Goal: Contribute content: Contribute content

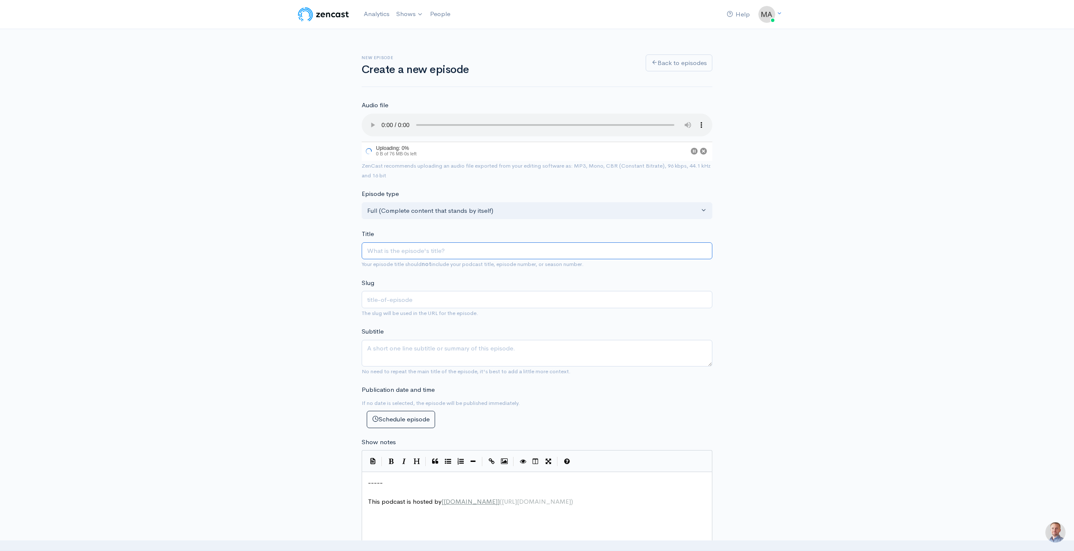
click at [423, 251] on input "Title" at bounding box center [537, 250] width 351 height 17
type input "D"
type input "d"
type input "Di"
type input "di"
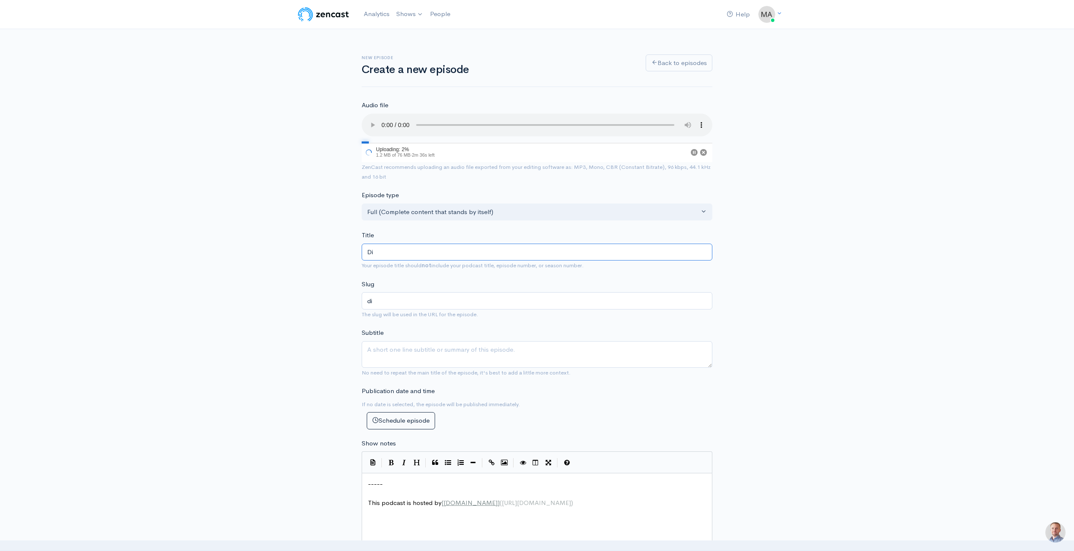
type input "Dit"
type input "dit"
type input "Ditt"
type input "ditt"
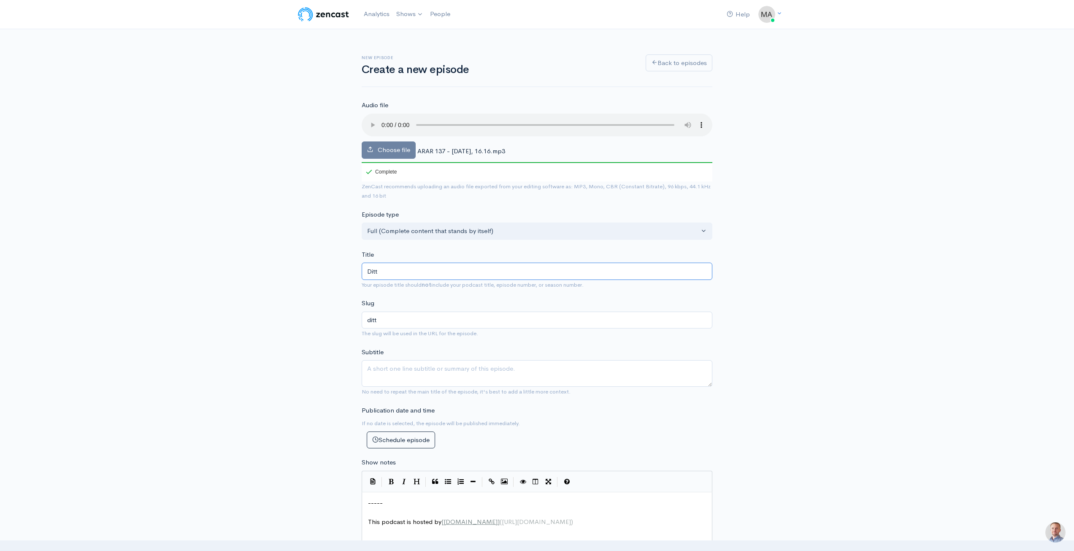
click at [420, 264] on input "Ditt" at bounding box center [537, 271] width 351 height 17
type input "Ditt R"
type input "ditt-r"
type input "Ditt Ro"
type input "ditt-ro"
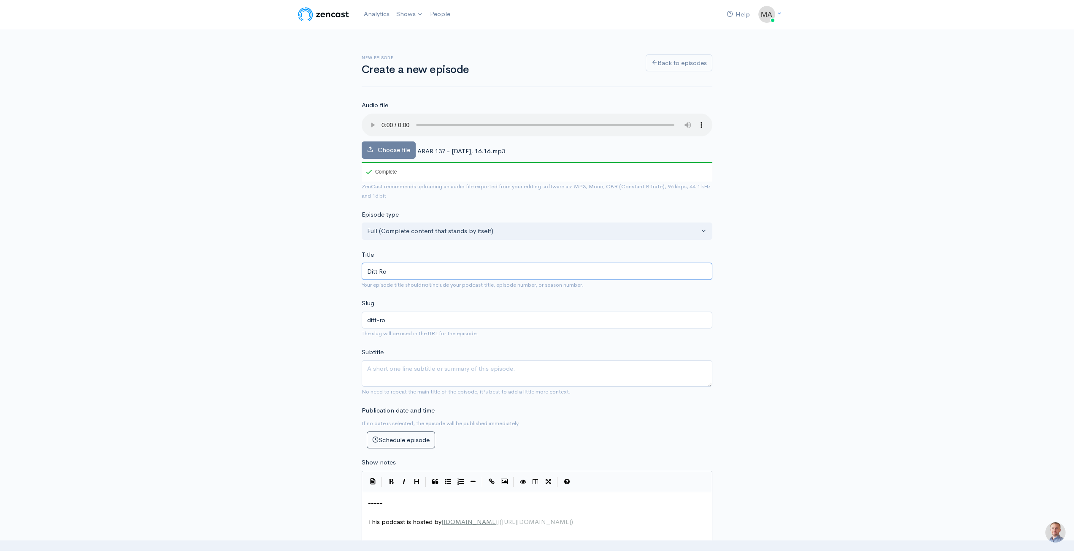
type input "Ditt Rom"
type input "ditt-rom"
type input "Ditt Romm"
type input "ditt-romm"
type input "[PERSON_NAME]"
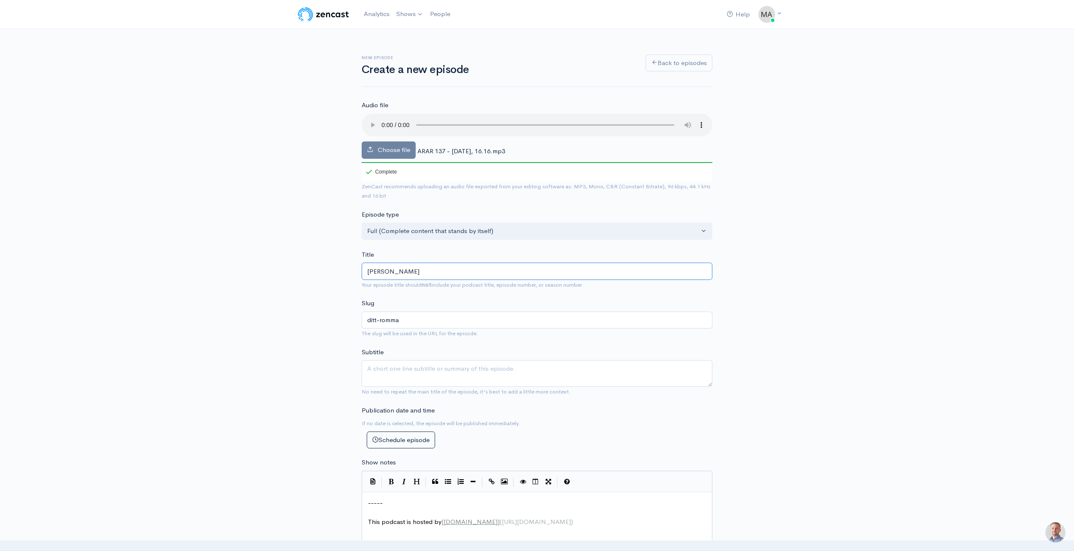
type input "ditt-rommar"
type input "Ditt Romma"
type input "ditt-romma"
type input "Ditt Romm"
type input "ditt-romm"
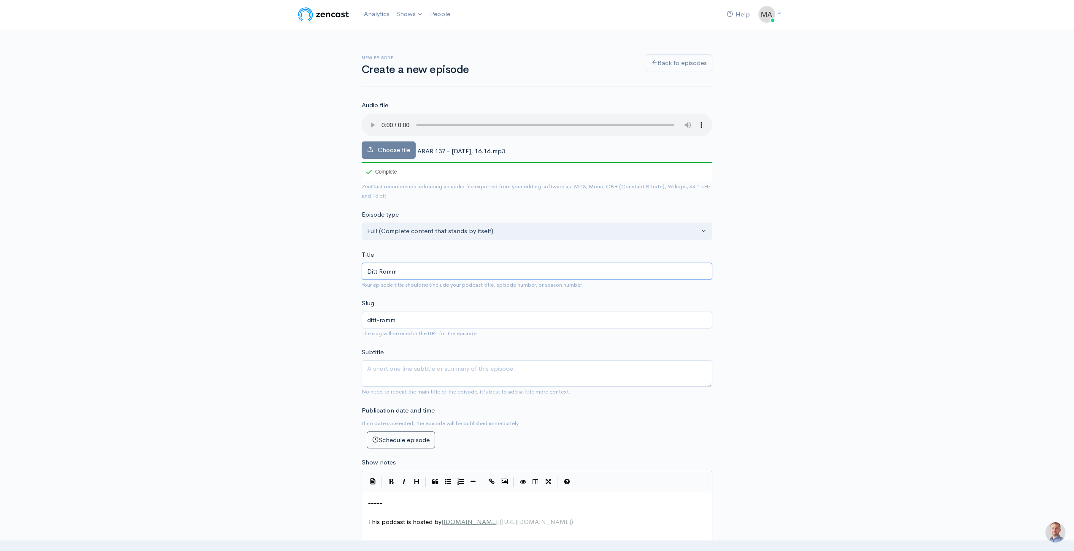
type input "Ditt Rom"
type input "ditt-rom"
type input "Ditt Roma"
type input "ditt-[GEOGRAPHIC_DATA]"
type input "Ditt Romar"
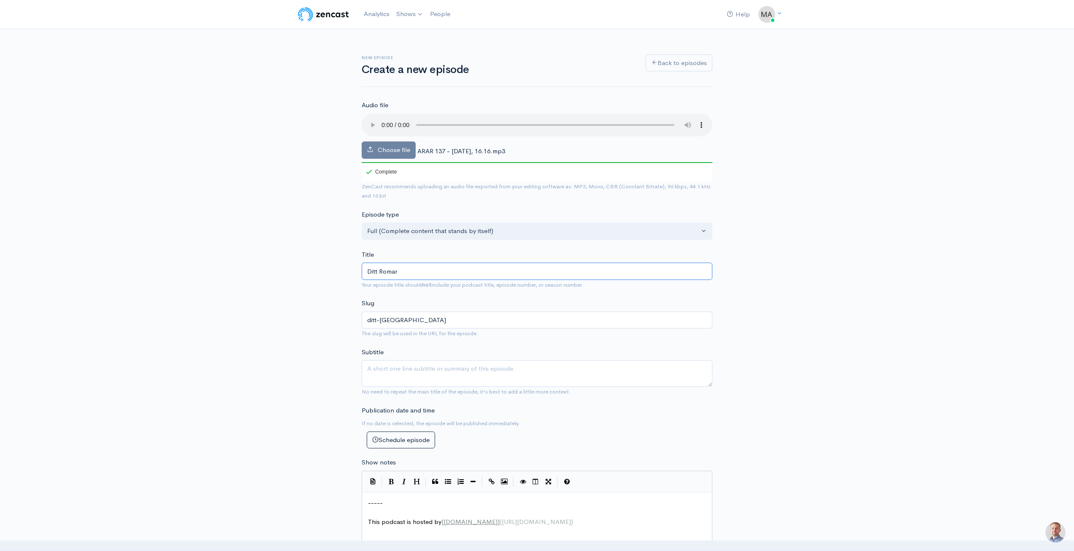
type input "ditt-romar"
type input "Ditt Romarr"
type input "ditt-romarr"
type input "Ditt Romarri"
type input "ditt-romarri"
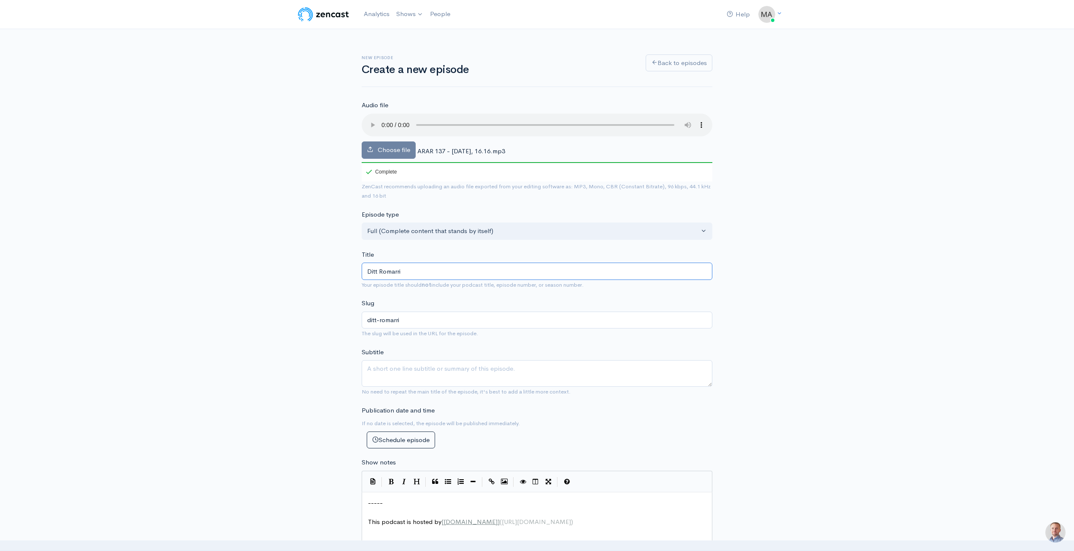
type input "Ditt Romarrik"
type input "ditt-romarrik"
type input "Ditt Romarrike"
type input "ditt-romarrike"
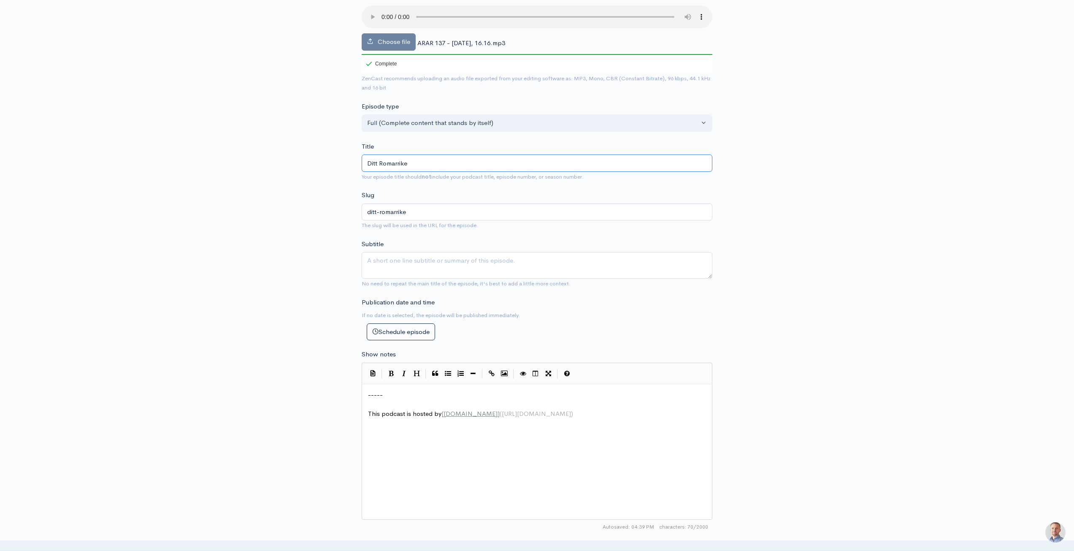
scroll to position [42, 0]
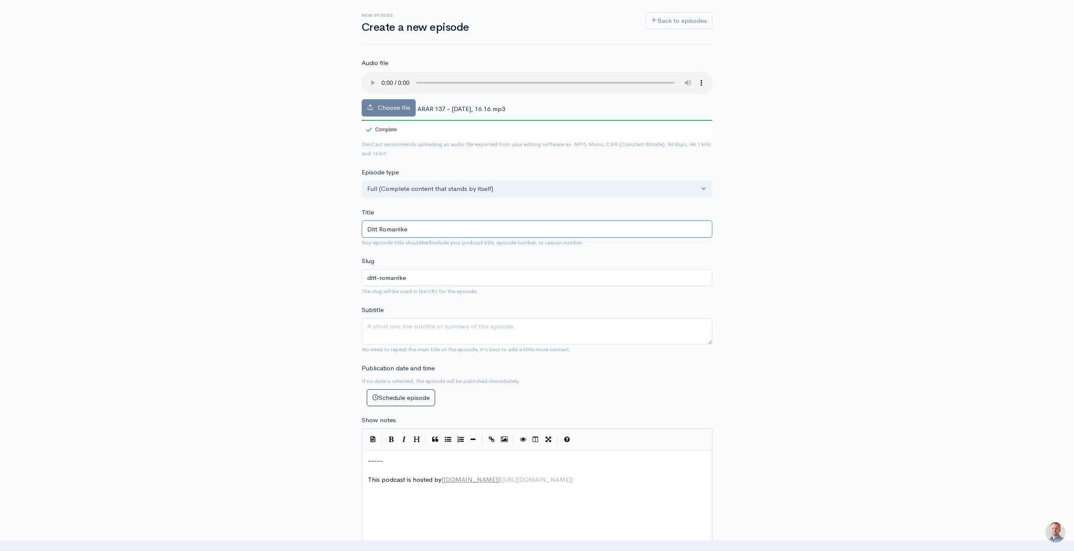
type input "Ditt Romarrike"
click at [784, 235] on div "New episode Create a new episode Back to episodes Audio file Choose file ARAR 1…" at bounding box center [537, 428] width 1074 height 882
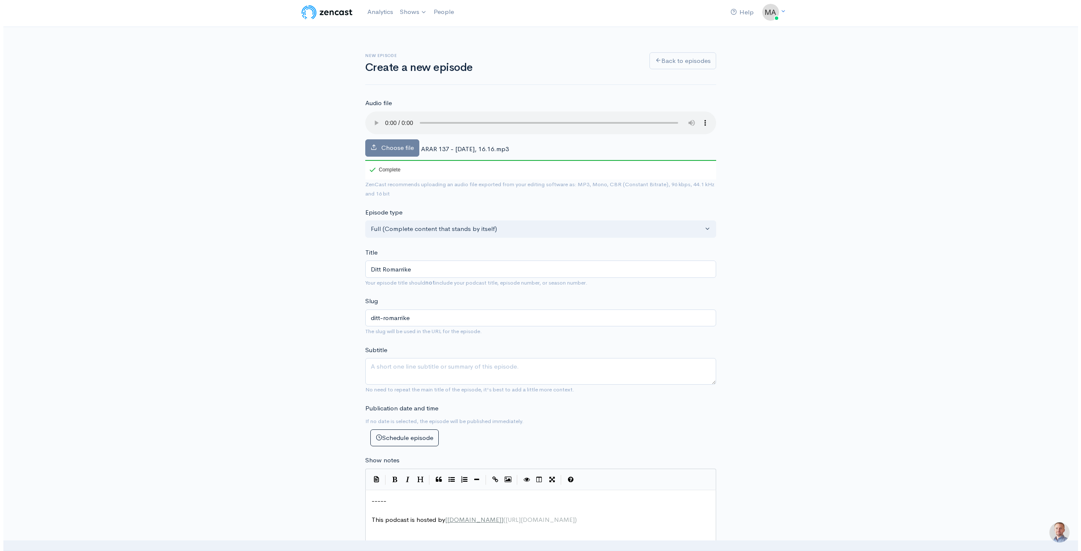
scroll to position [0, 0]
click at [429, 37] on link "Alltid Rött, Alltid Rätt" at bounding box center [433, 34] width 80 height 15
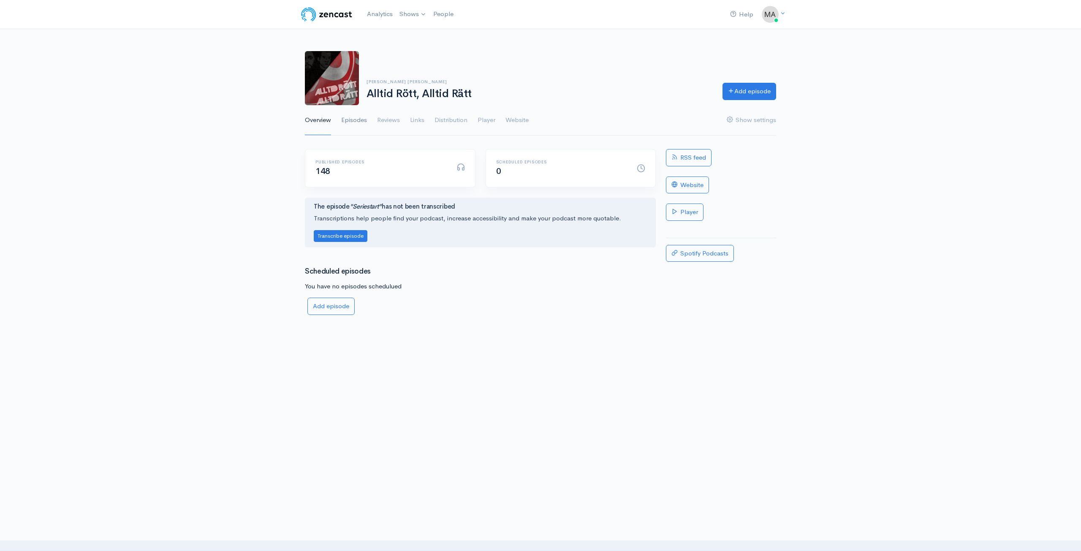
click at [356, 120] on link "Episodes" at bounding box center [354, 120] width 26 height 30
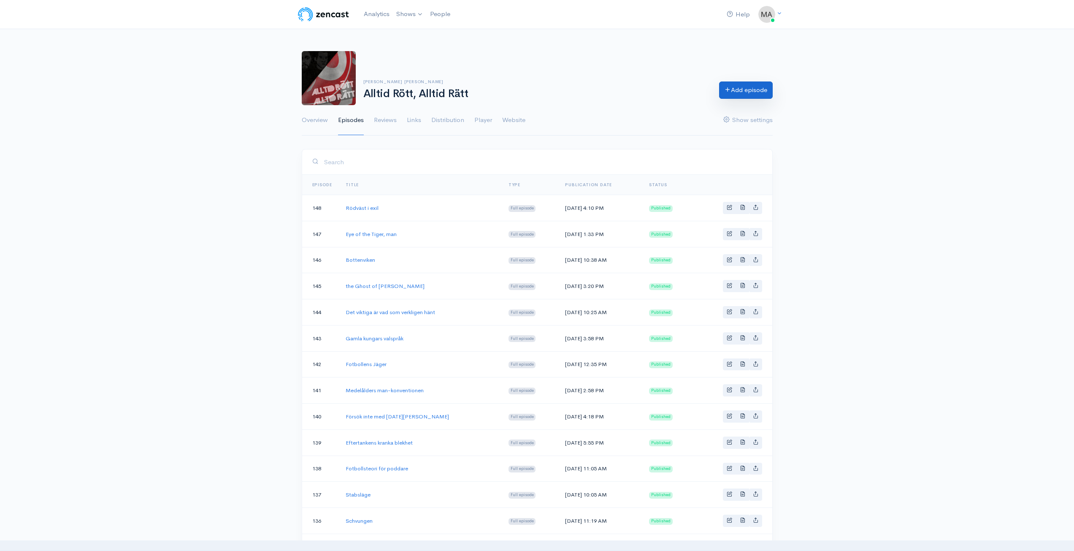
click at [745, 87] on link "Add episode" at bounding box center [746, 89] width 54 height 17
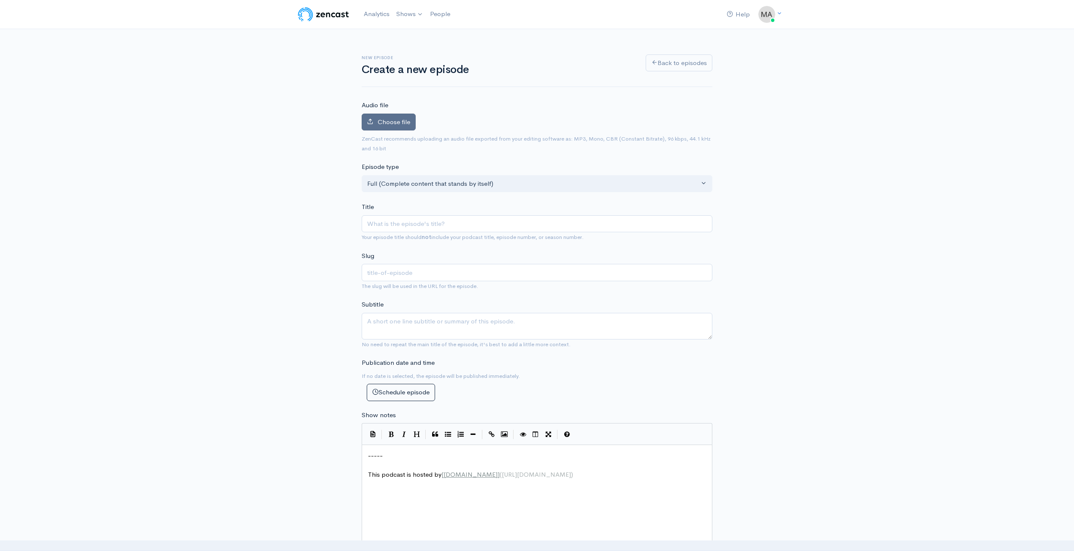
click at [404, 124] on span "Choose file" at bounding box center [394, 122] width 33 height 8
click at [0, 0] on input "Choose file" at bounding box center [0, 0] width 0 height 0
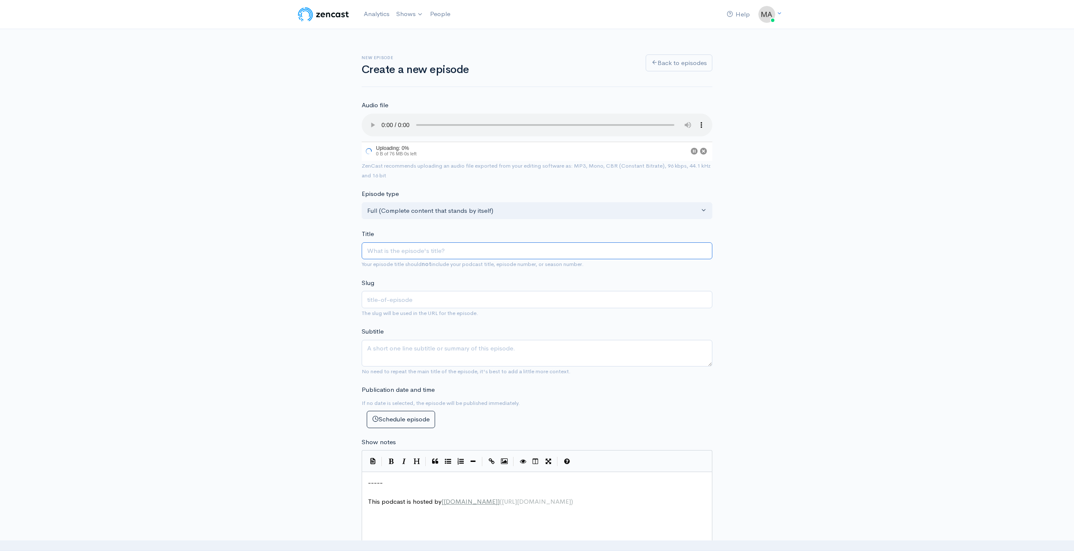
click at [401, 252] on input "Title" at bounding box center [537, 250] width 351 height 17
type input "D"
type input "d"
type input "Dit"
type input "dit"
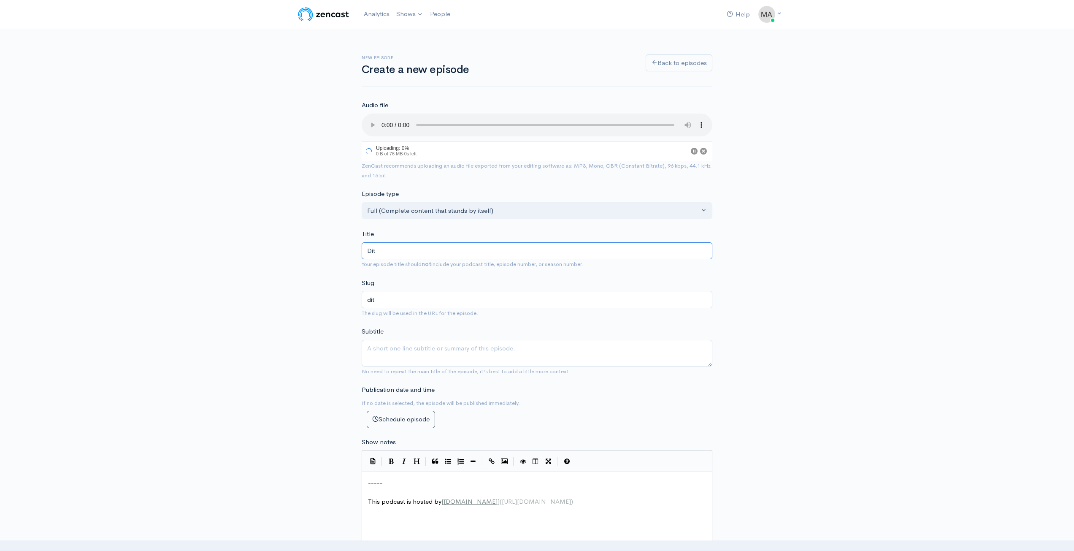
type input "Ditt"
type input "ditt"
type input "Ditt R"
type input "ditt-r"
type input "Ditt Ro"
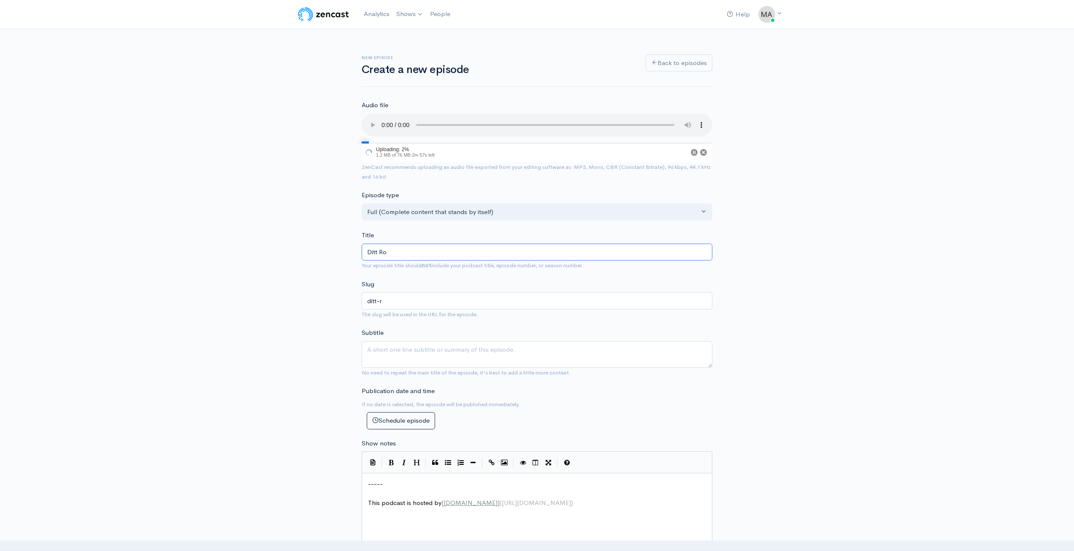
type input "ditt-ro"
type input "Ditt Rom"
type input "ditt-rom"
type input "Ditt Roma"
type input "ditt-[GEOGRAPHIC_DATA]"
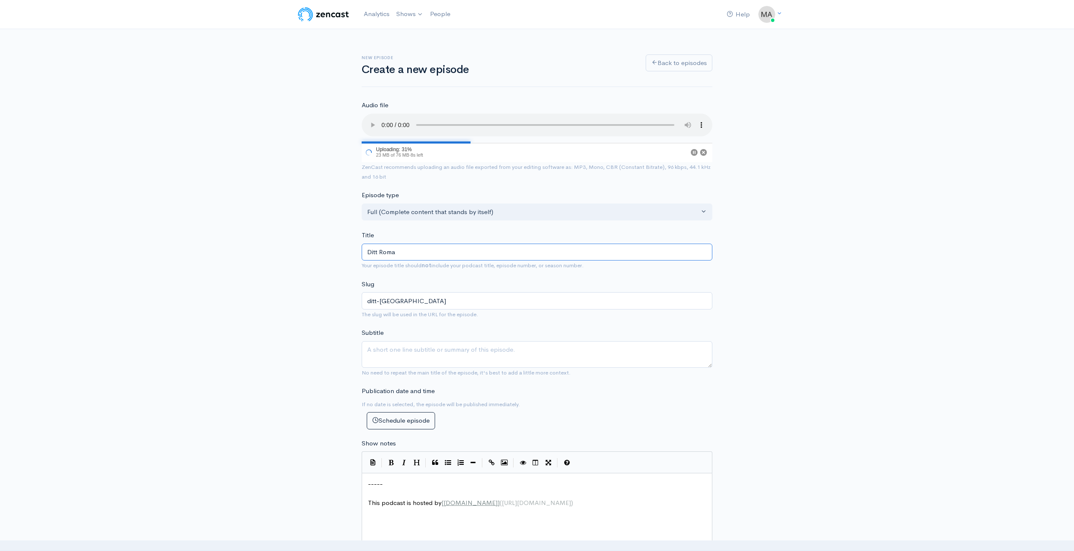
type input "Ditt Romar"
type input "ditt-romar"
type input "Ditt Romarr"
type input "ditt-romarr"
type input "Ditt Romarri"
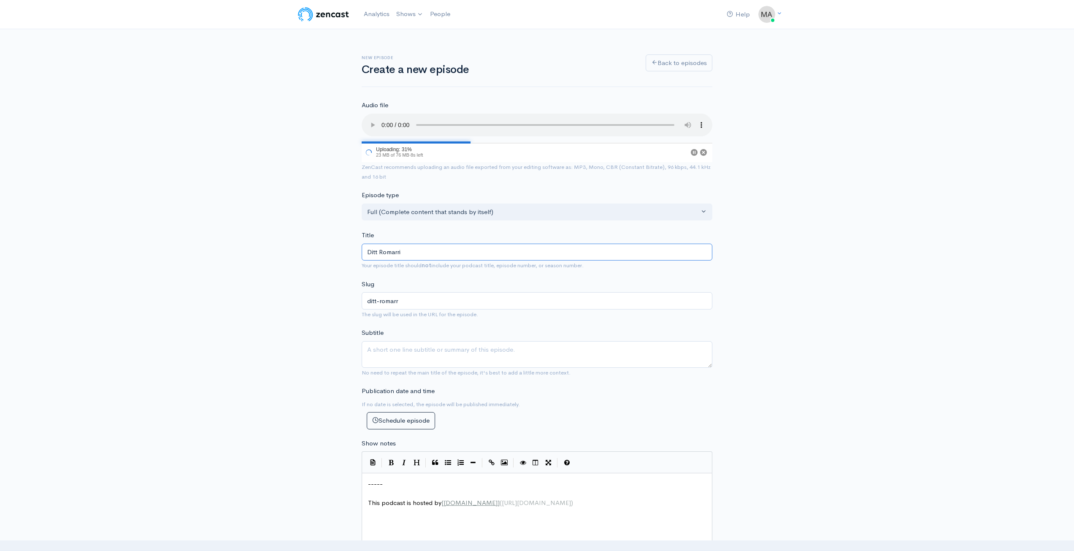
type input "ditt-romarri"
type input "Ditt Romarrik"
type input "ditt-romarrik"
type input "Ditt Romarrike"
type input "ditt-romarrike"
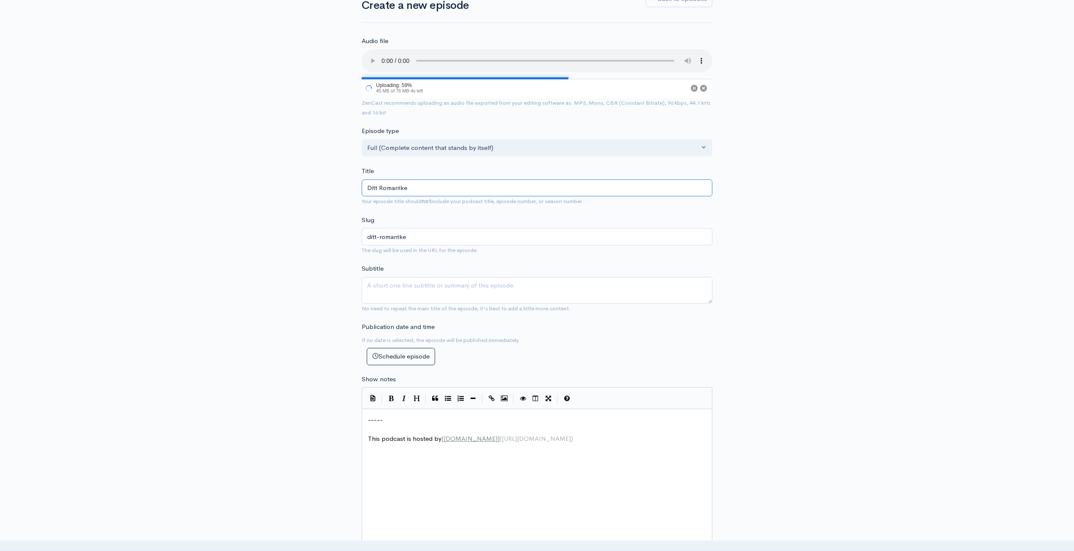
scroll to position [127, 0]
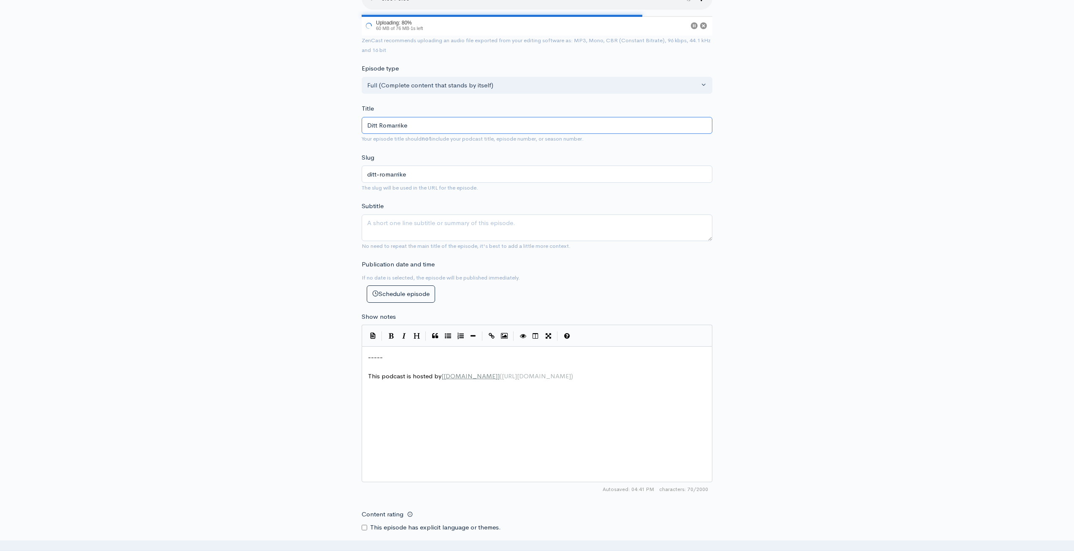
type input "Ditt Romarrike"
drag, startPoint x: 562, startPoint y: 381, endPoint x: 358, endPoint y: 377, distance: 204.4
click at [358, 377] on div "New episode Create a new episode Back to episodes Audio file 99 Uploading: 99% …" at bounding box center [537, 333] width 361 height 863
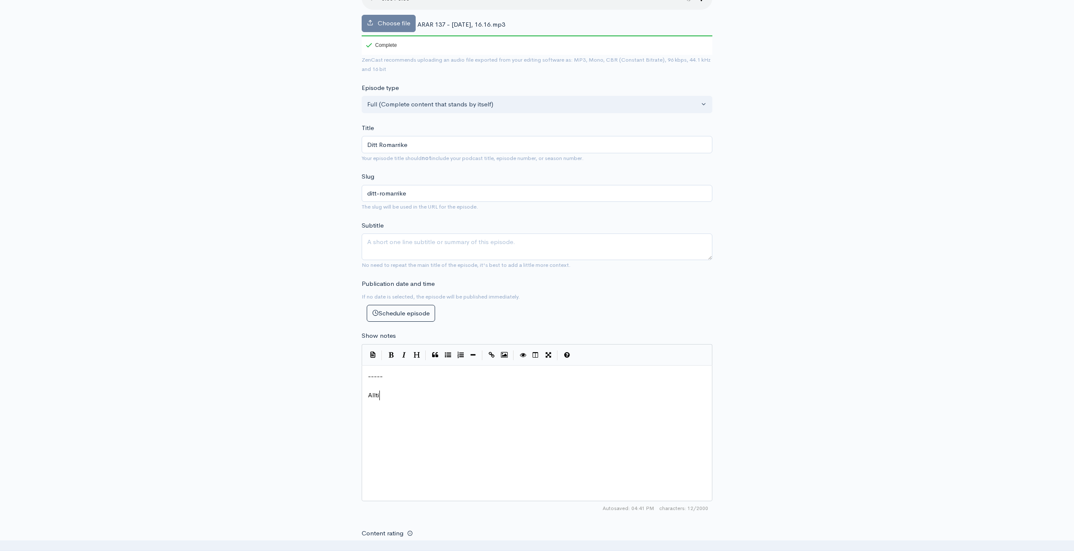
type textarea "Alltif"
type textarea "d Rött, Alltid Rätt med [PERSON_NAME] och [PERSON_NAME]"
click at [366, 375] on pre "-----" at bounding box center [540, 377] width 348 height 10
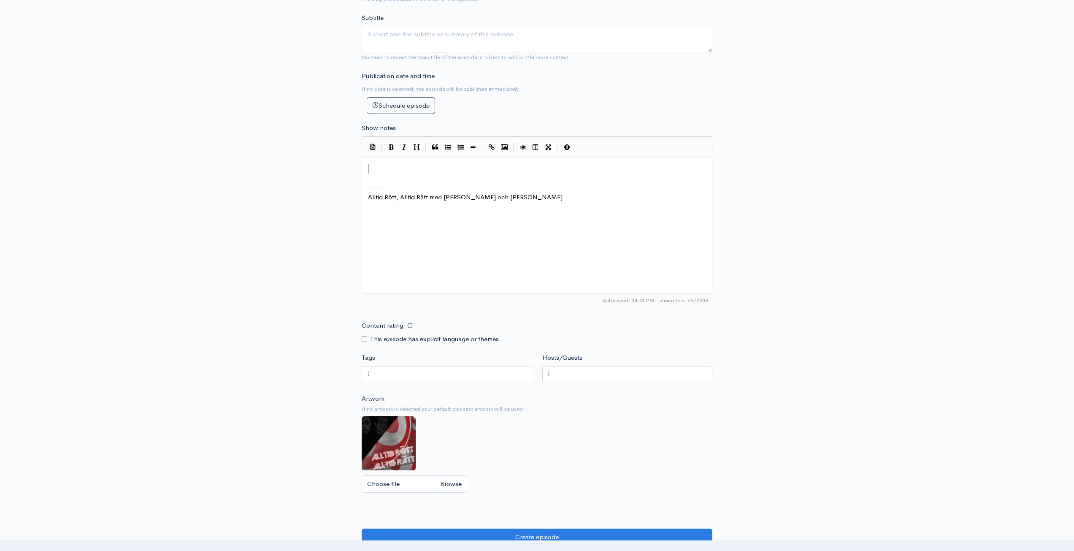
scroll to position [338, 0]
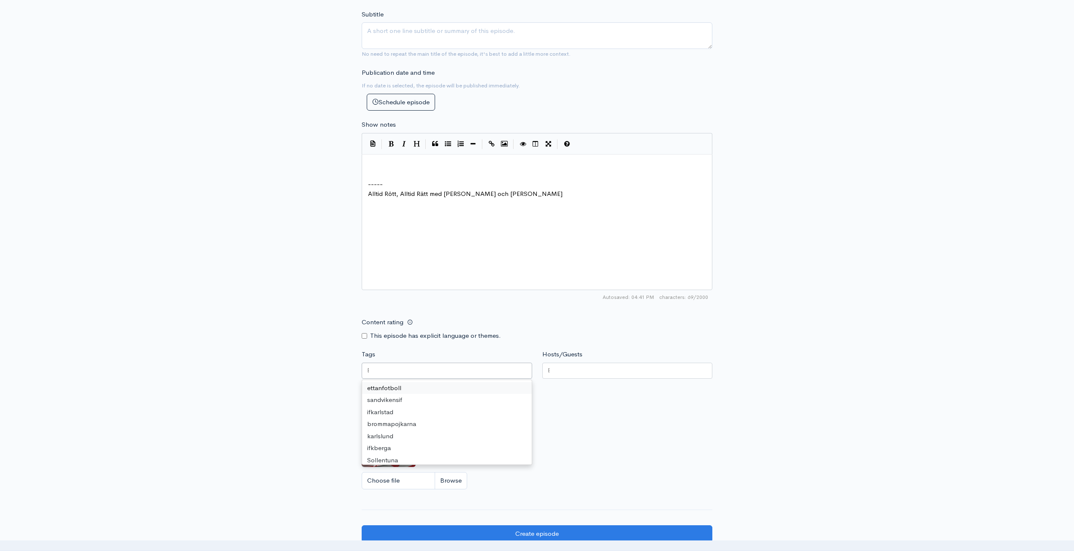
click at [437, 365] on div at bounding box center [447, 371] width 171 height 16
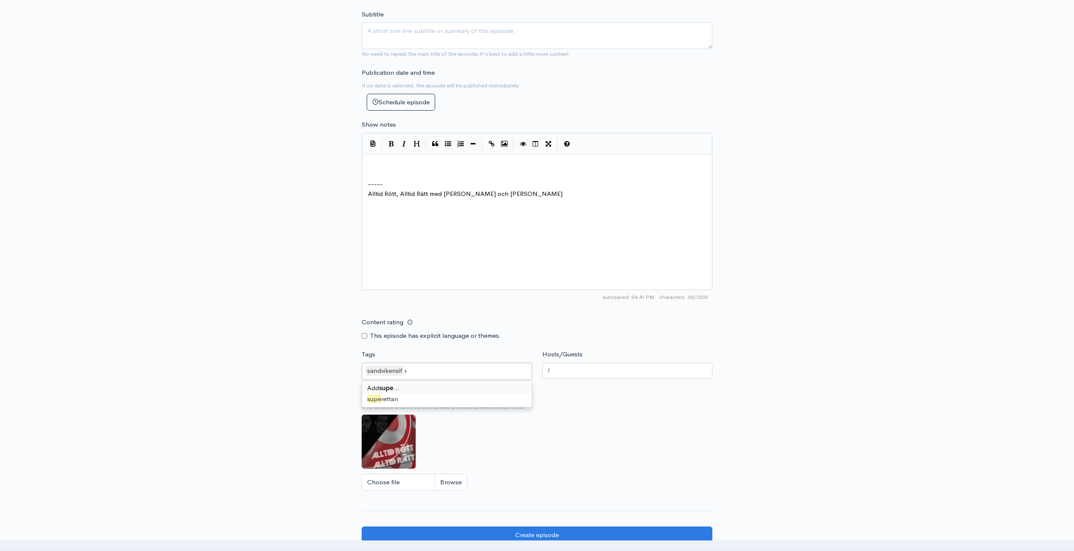
type input "super"
click at [595, 372] on div at bounding box center [627, 371] width 171 height 16
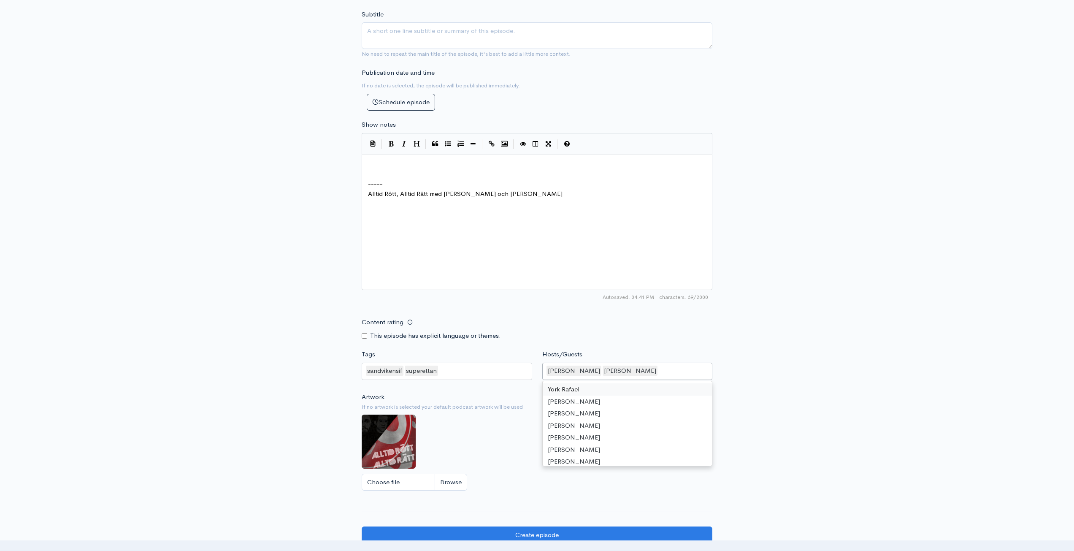
click at [805, 302] on div "New episode Create a new episode Back to episodes Audio file Choose file ARAR 1…" at bounding box center [537, 132] width 1074 height 883
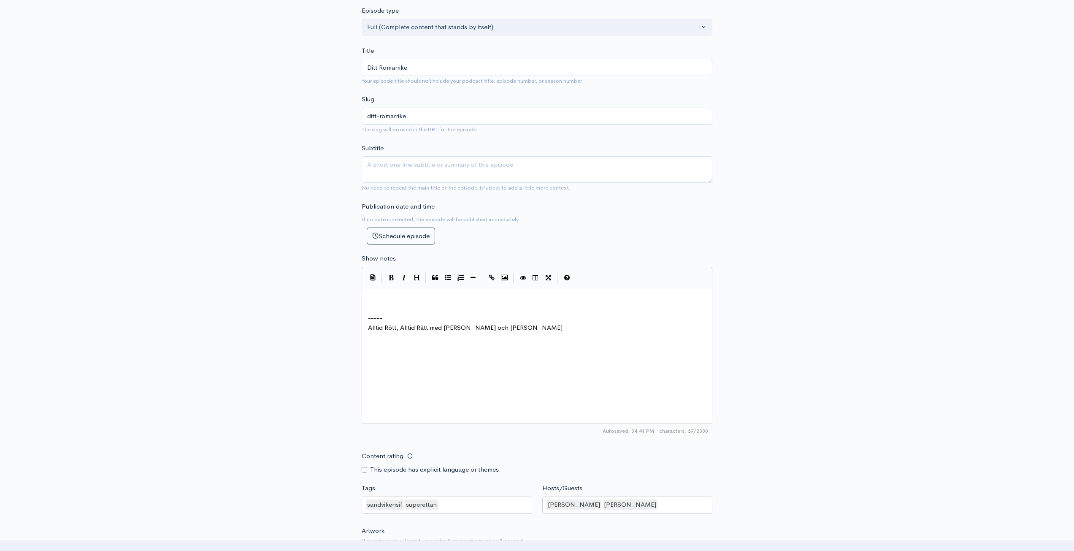
scroll to position [127, 0]
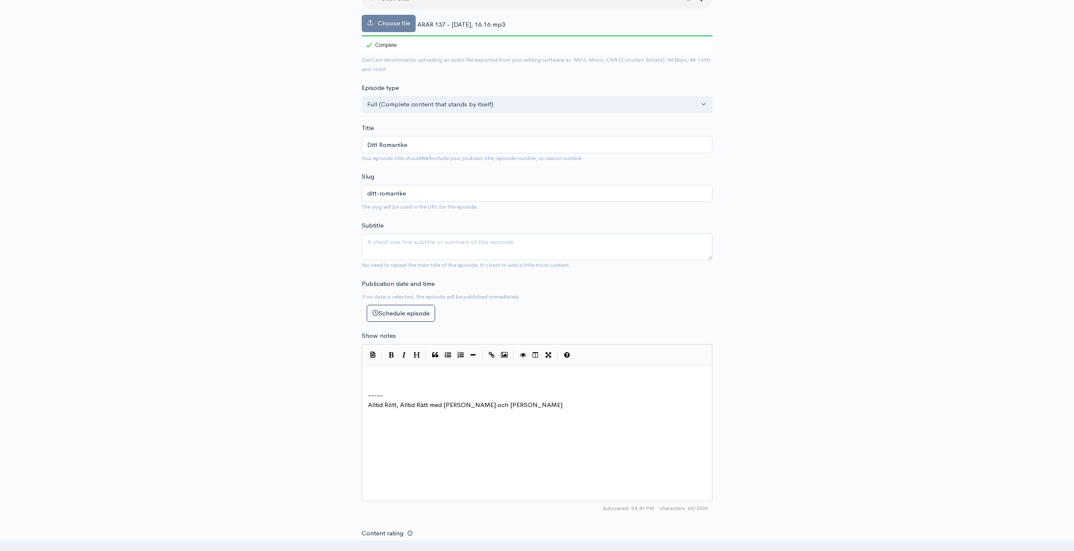
click at [395, 382] on pre "​" at bounding box center [540, 386] width 348 height 10
click at [385, 374] on pre "​" at bounding box center [540, 377] width 348 height 10
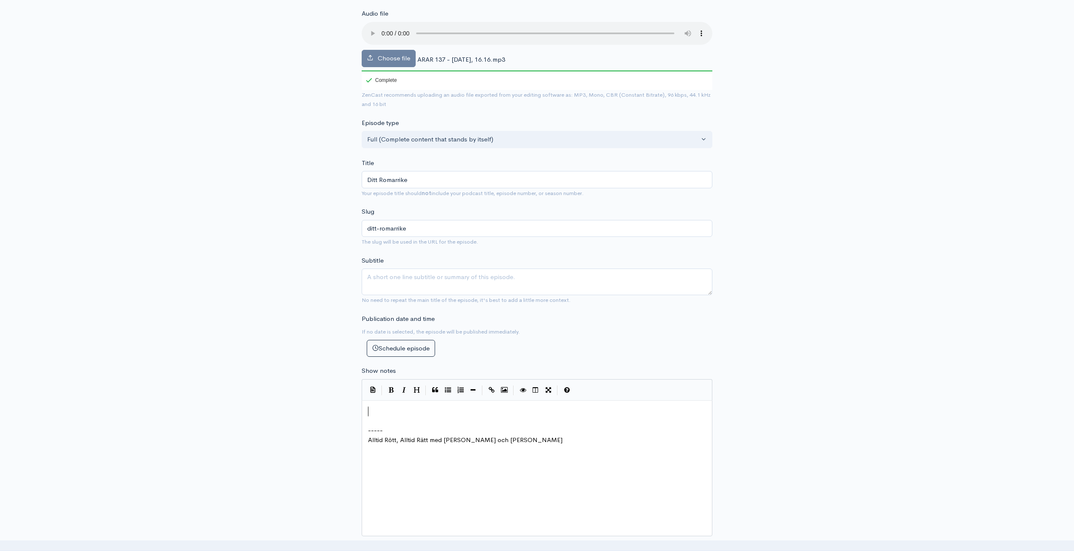
scroll to position [169, 0]
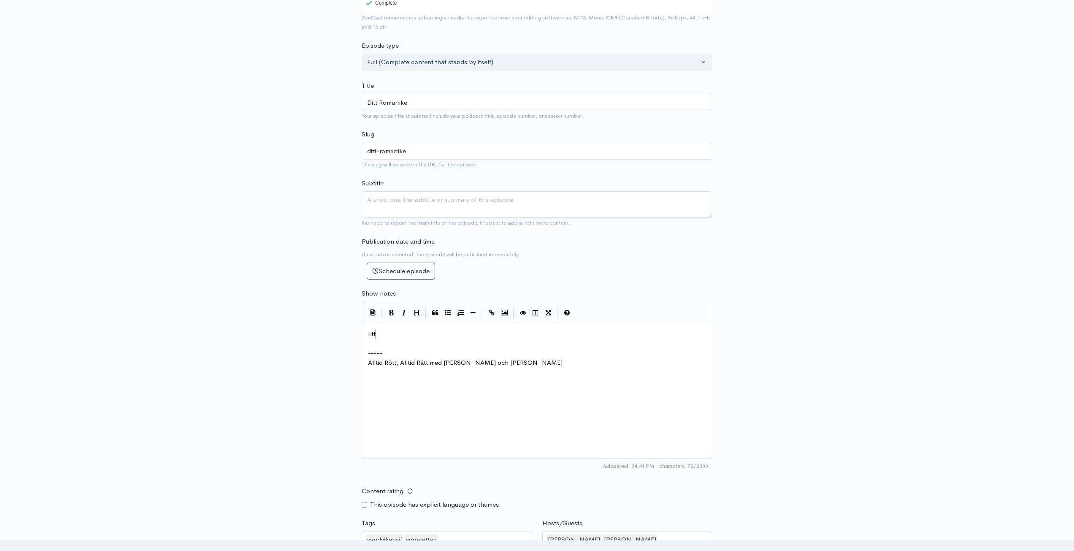
type textarea "Efterf"
type textarea "Söndagk"
type textarea "gkväll ochg"
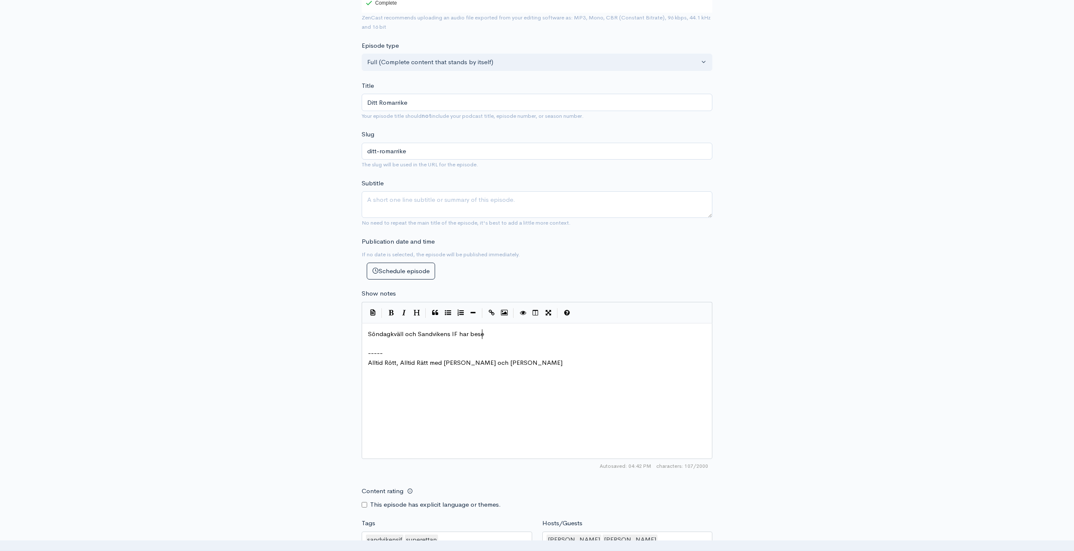
type textarea "Sandvikens IF har besegrt"
type textarea "e"
type textarea "at [GEOGRAPHIC_DATA]"
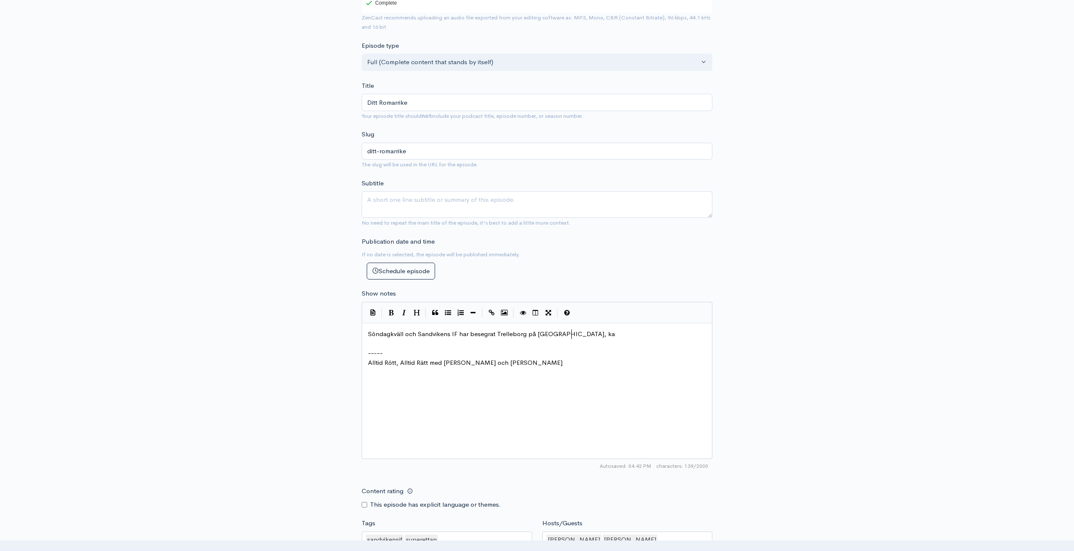
type textarea "rg på bortaplan, kan"
type textarea "- kanske"
type textarea ", kanske att slt"
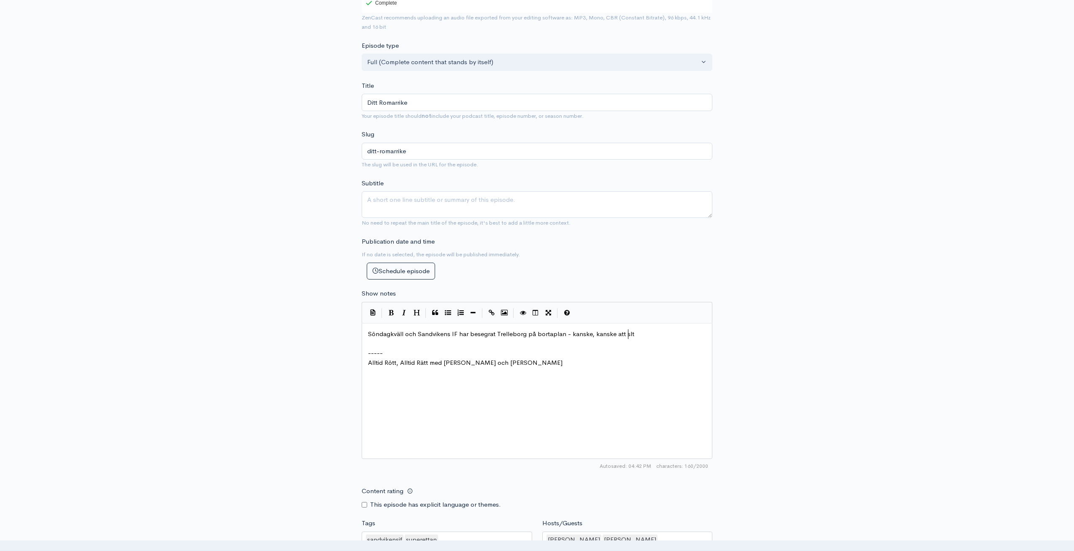
scroll to position [3, 40]
type textarea "lutomå"
type textarea "gångarna inte behöv"
type textarea "hölve"
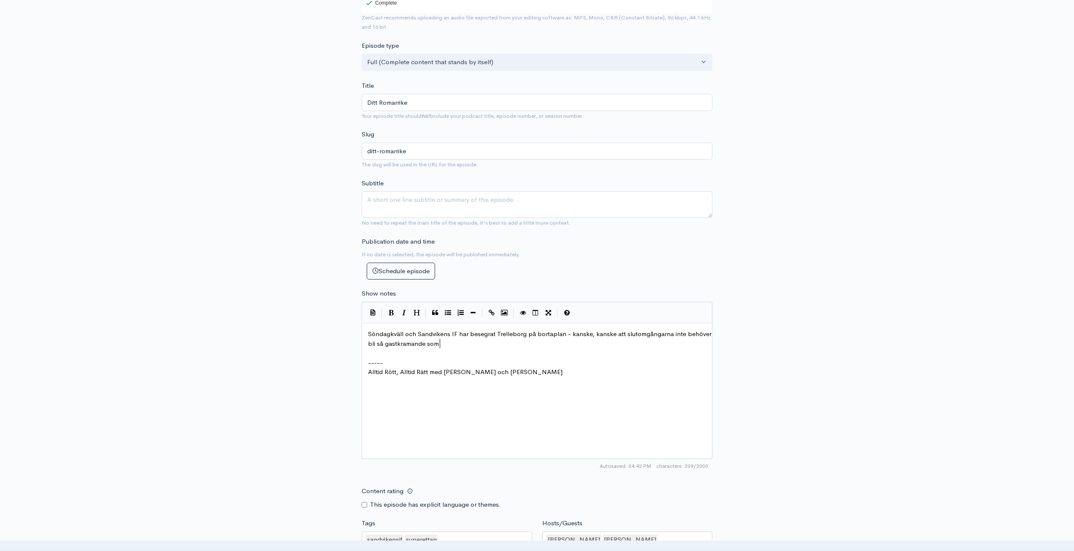
scroll to position [3, 82]
type textarea "ver bli så gastkramande som fukt"
type textarea "ruktat."
type textarea "befarT"
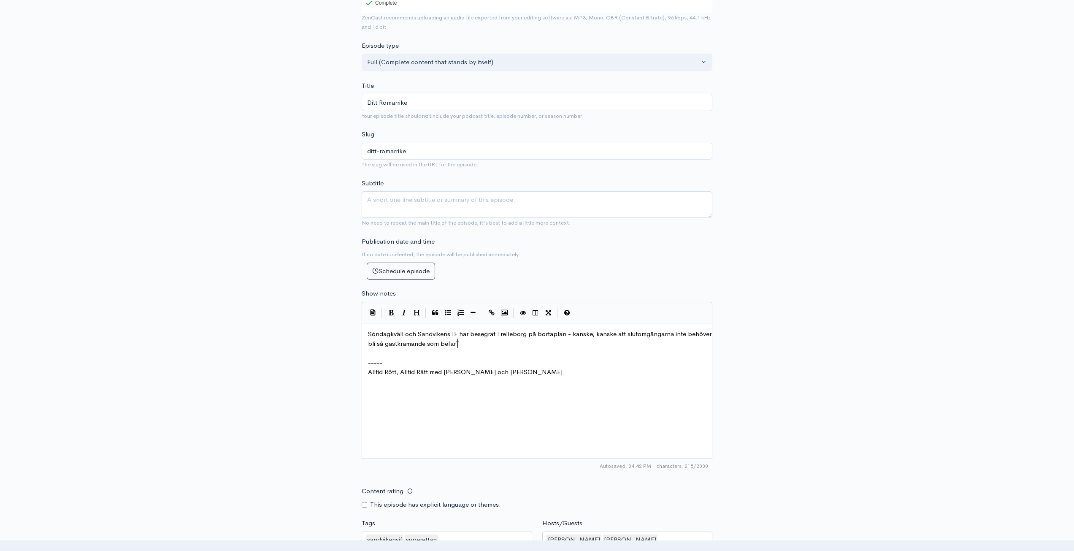
type textarea "A"
type textarea "at."
click at [563, 335] on span "Söndagkväll och Sandvikens IF har besegrat Trelleborg på bortaplan - kanske, ka…" at bounding box center [540, 339] width 345 height 18
type textarea "."
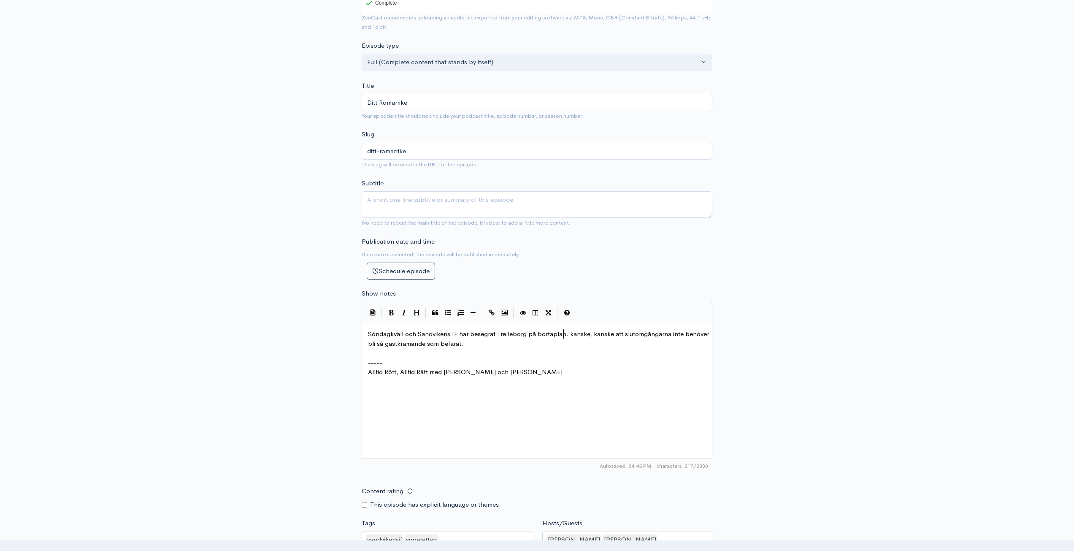
scroll to position [3, 2]
type textarea "K"
click at [608, 333] on span "Söndagkväll och Sandvikens IF har besegrat Trelleborg på [GEOGRAPHIC_DATA]. Kan…" at bounding box center [540, 339] width 344 height 18
type textarea ", efter två raka segrar,"
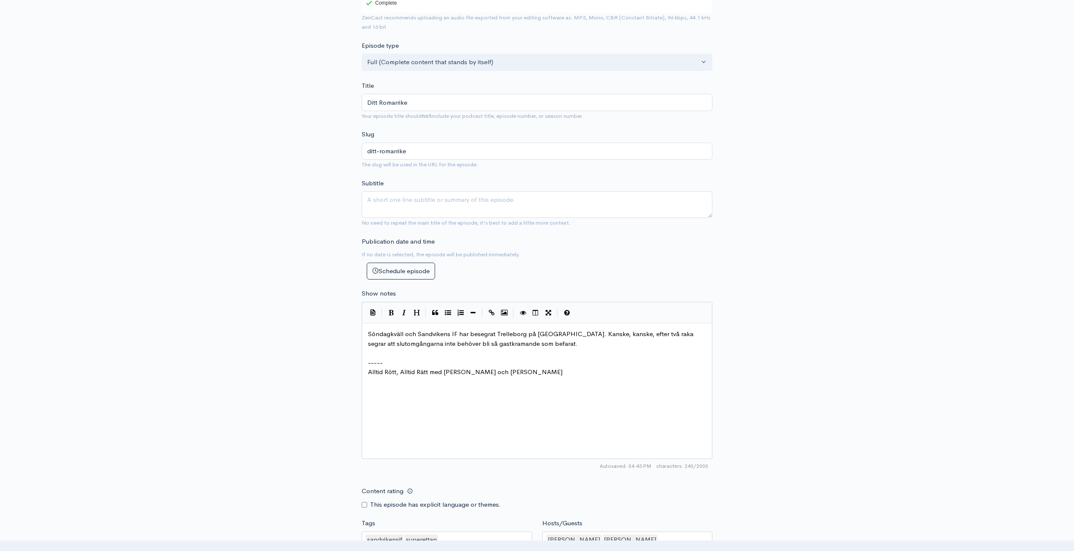
scroll to position [3, 61]
type textarea "ochg"
type textarea "gynnsamma restulat"
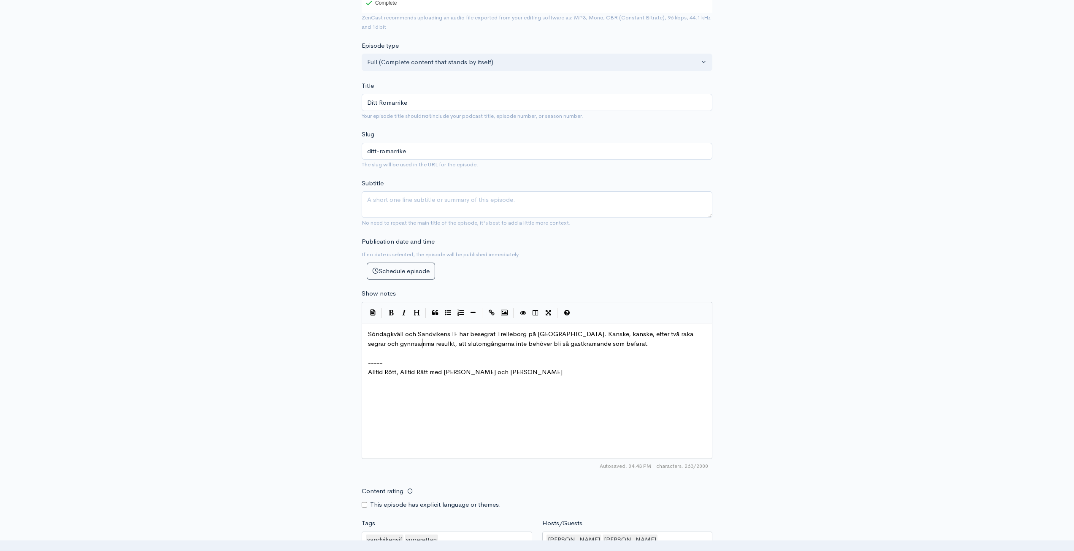
type textarea "ulkta"
type textarea "tat"
click at [385, 343] on span "Söndagkväll och Sandvikens IF har besegrat Trelleborg på [GEOGRAPHIC_DATA]. Kan…" at bounding box center [531, 339] width 327 height 18
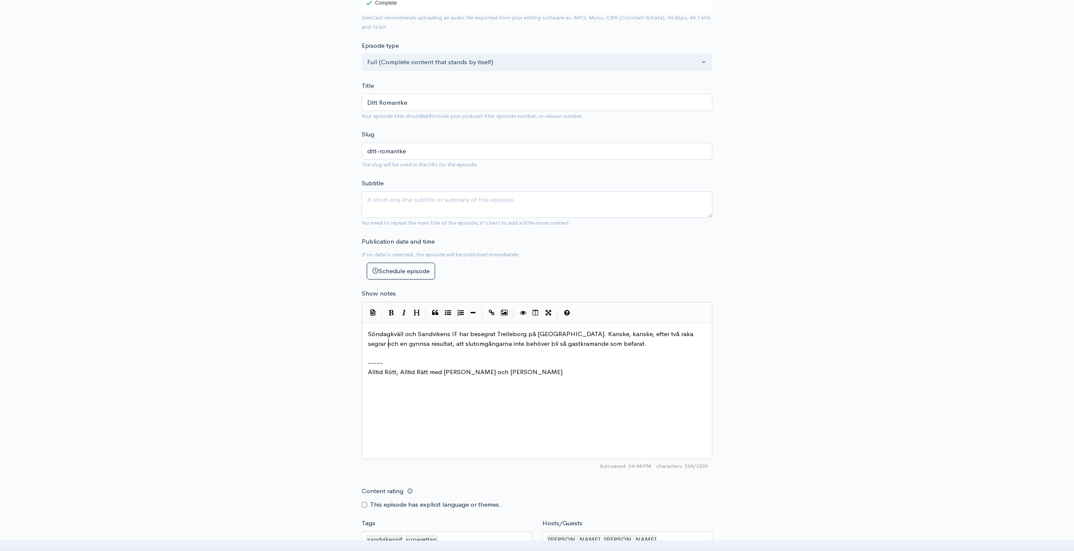
scroll to position [3, 33]
type textarea "en gynnsam 22:a omågn"
type textarea "gång,"
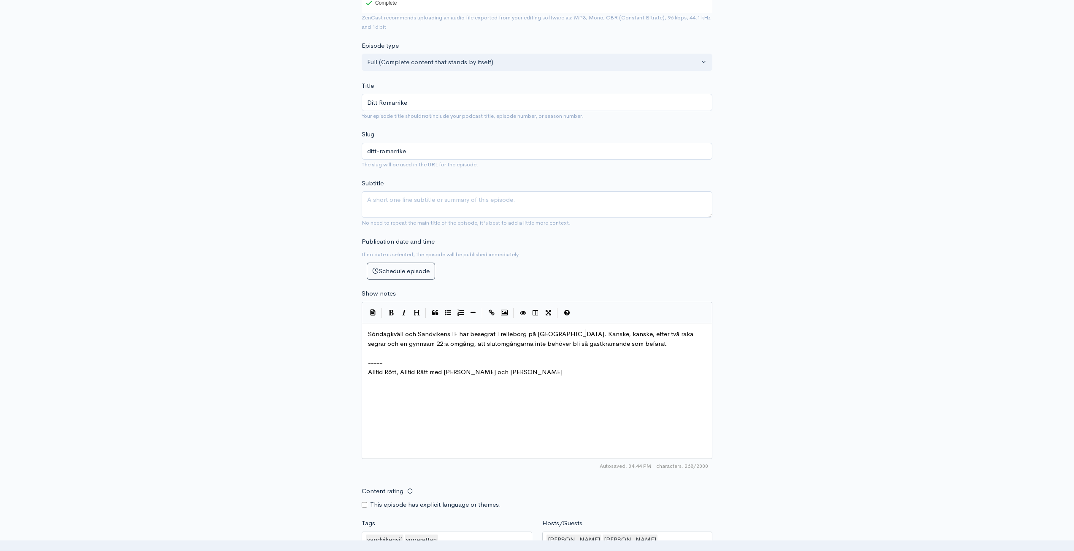
click at [586, 335] on span "Söndagkväll och Sandvikens IF har besegrat Trelleborg på [GEOGRAPHIC_DATA]. Kan…" at bounding box center [531, 339] width 327 height 18
click at [472, 346] on span "Söndagkväll och Sandvikens IF har besegrat Trelleborg på [GEOGRAPHIC_DATA]. Kan…" at bounding box center [540, 339] width 345 height 18
type textarea "säsongsavslutningen"
click at [369, 342] on span "Söndagkväll och Sandvikens IF har besegrat Trelleborg på [GEOGRAPHIC_DATA]. Kan…" at bounding box center [540, 339] width 345 height 18
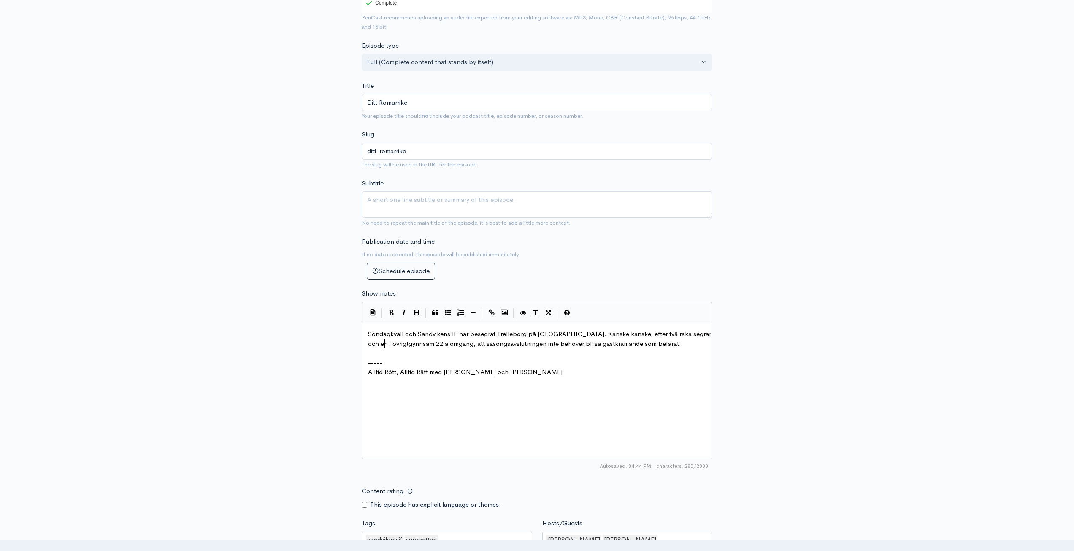
type textarea "i övrigt"
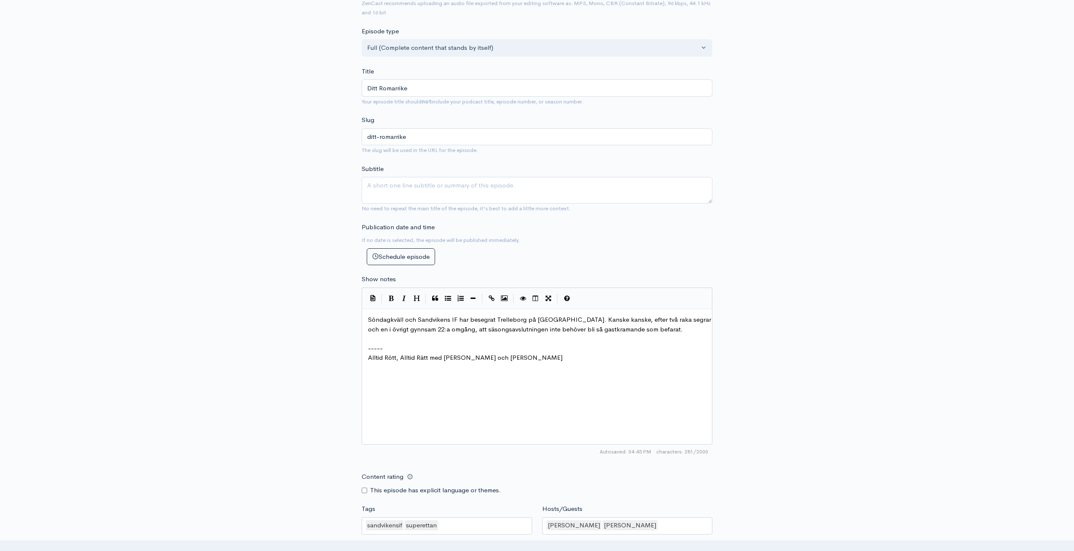
scroll to position [169, 0]
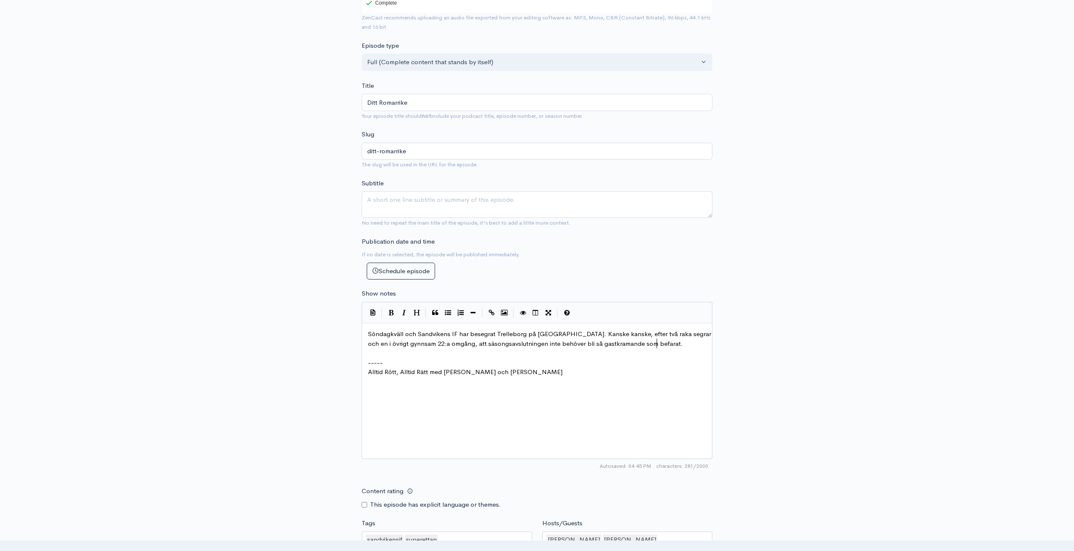
click at [665, 343] on pre "Söndagkväll och Sandvikens IF har besegrat Trelleborg på [GEOGRAPHIC_DATA]. Kan…" at bounding box center [540, 338] width 348 height 19
type textarea "Kan sd"
type textarea "det bli ert Romm"
type textarea "arrike?"
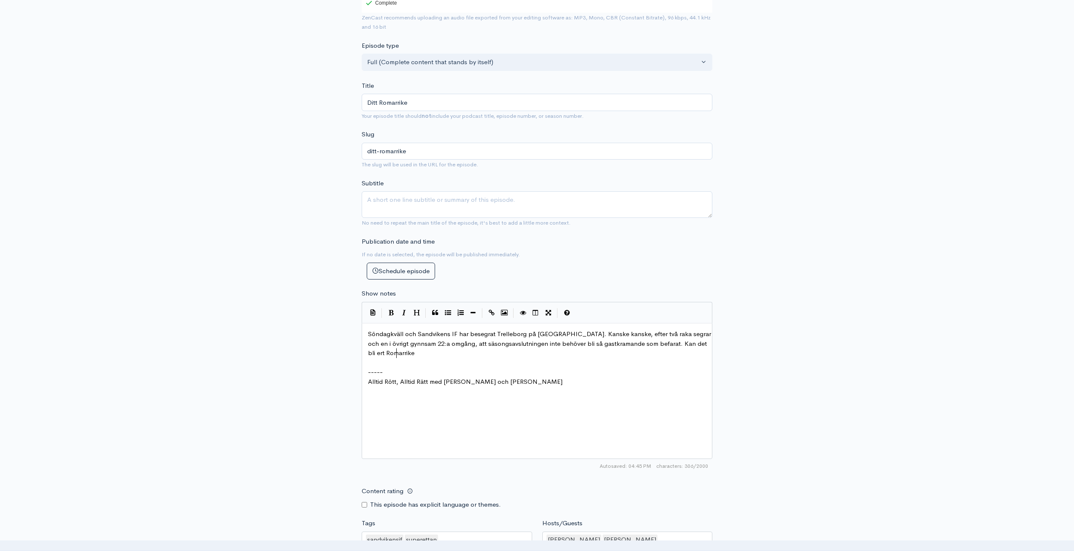
scroll to position [3, 18]
click at [694, 345] on span "Söndagkväll och Sandvikens IF har besegrat Trelleborg på [GEOGRAPHIC_DATA]. Kan…" at bounding box center [540, 343] width 345 height 27
type textarea "ert"
type textarea "bli"
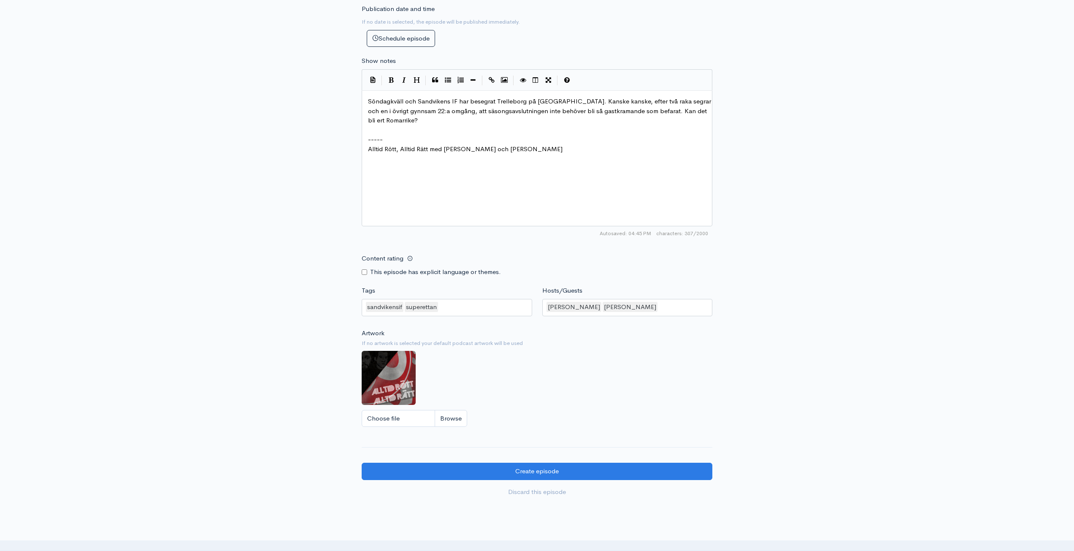
scroll to position [422, 0]
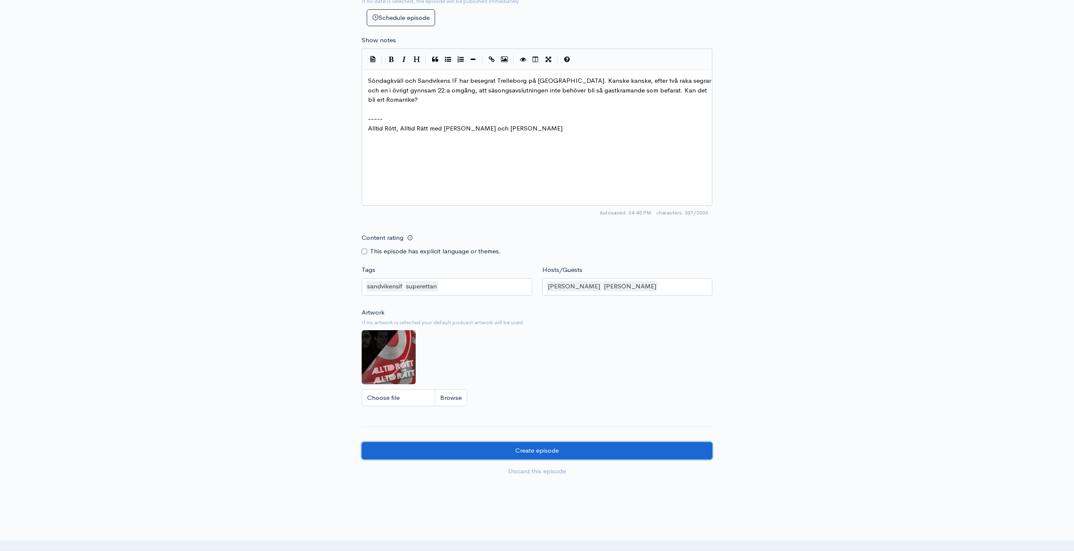
click at [567, 444] on input "Create episode" at bounding box center [537, 450] width 351 height 17
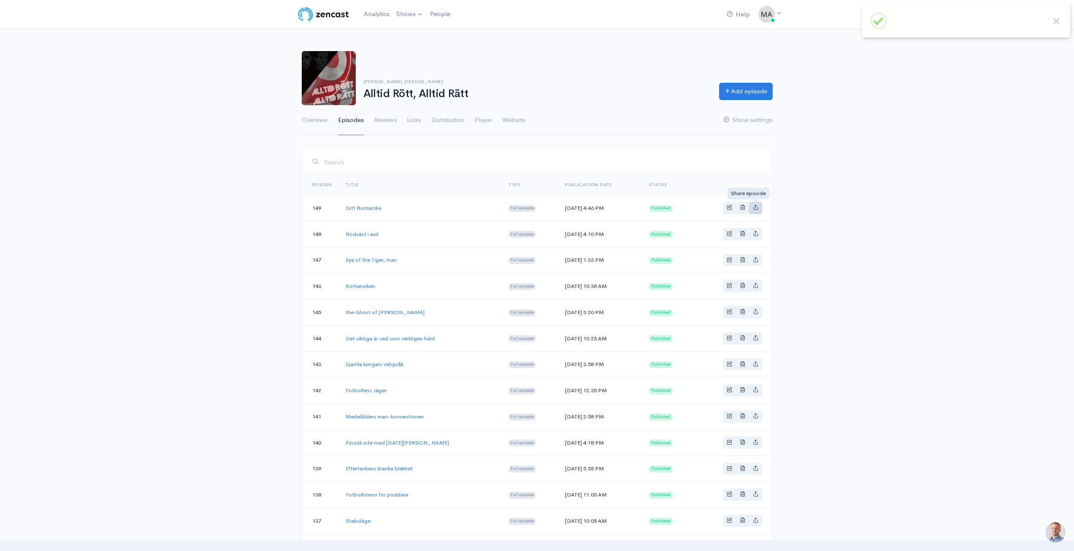
click at [757, 207] on icon "Basic example" at bounding box center [755, 206] width 5 height 5
type input "https://test-90839.zencast.website/episodes/ditt-romarrike"
type input "https://media.zencast.fm/test-90839/bd48836a-f690-4d48-9bf7-369b758893dc.mp3"
type input "<iframe src='https://share.zencast.fm/embed/episode/bd48836a-f690-4d48-9bf7-369…"
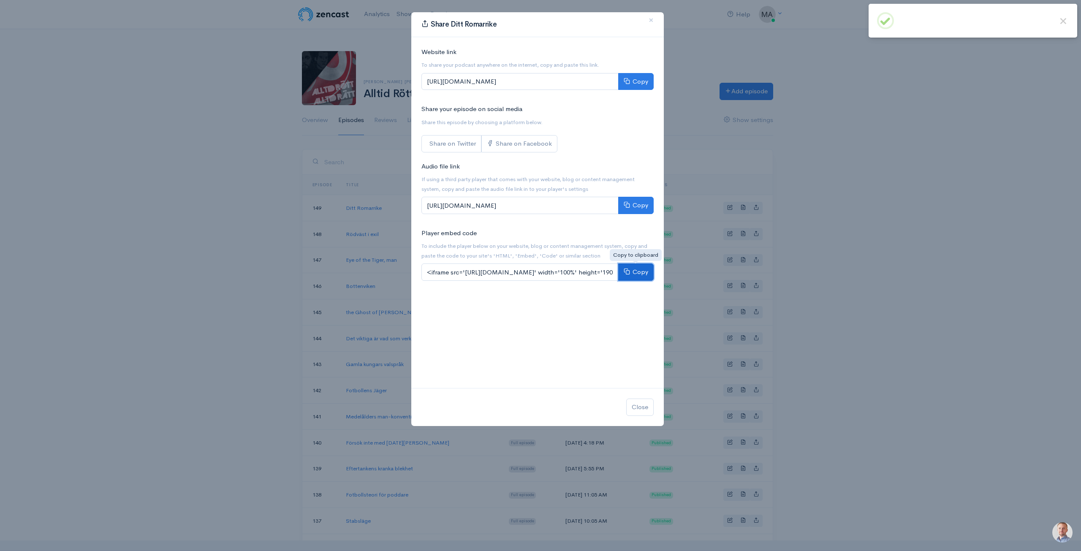
click at [637, 273] on button "Copy" at bounding box center [635, 271] width 35 height 17
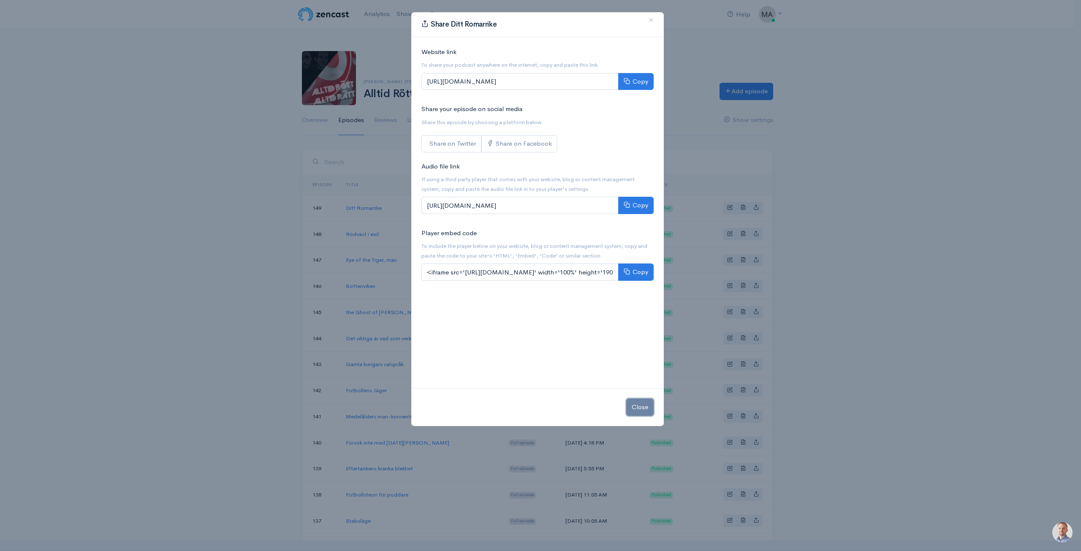
click at [642, 408] on button "Close" at bounding box center [639, 407] width 27 height 17
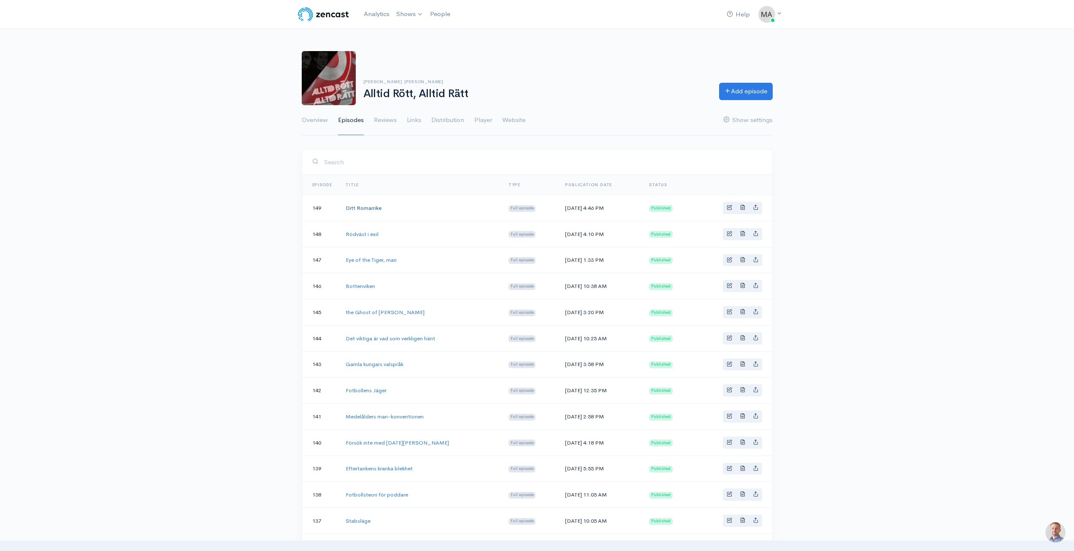
click at [373, 205] on link "Ditt Romarrike" at bounding box center [364, 207] width 36 height 7
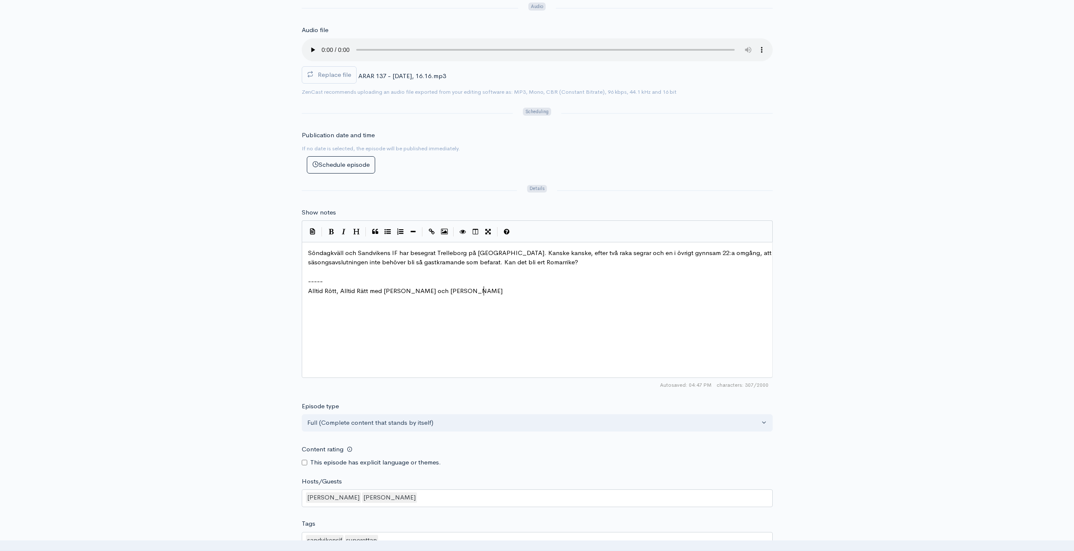
scroll to position [3, 0]
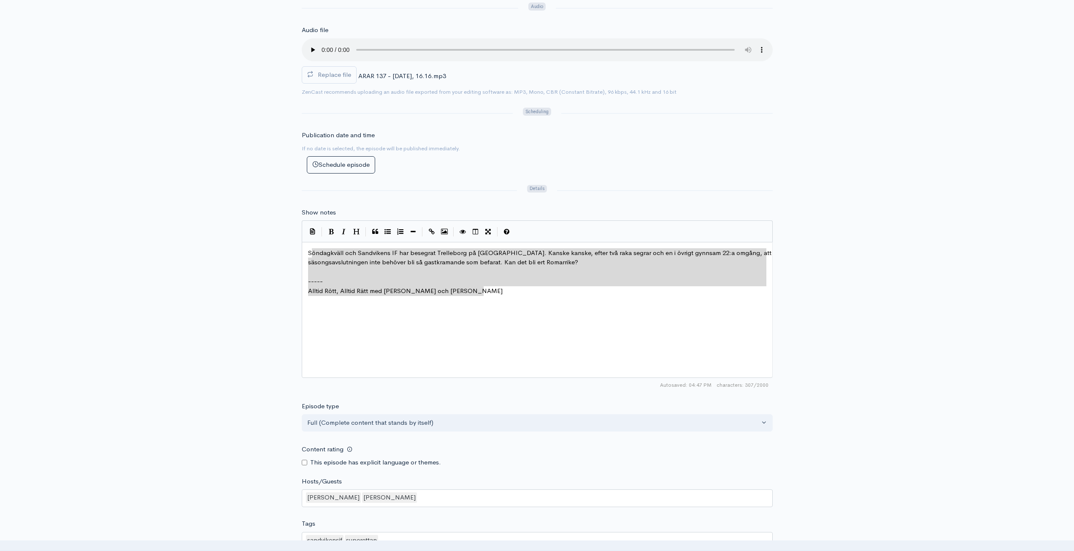
type textarea "Söndagkväll och Sandvikens IF har besegrat Trelleborg på [GEOGRAPHIC_DATA]. Kan…"
drag, startPoint x: 531, startPoint y: 289, endPoint x: 290, endPoint y: 248, distance: 244.9
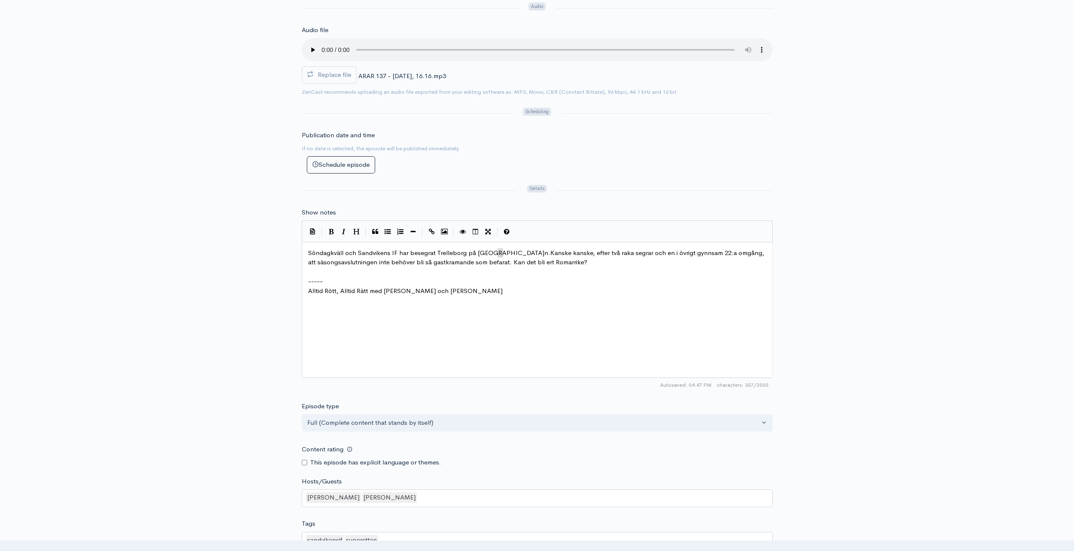
type textarea "Söndagkväll och Sandvikens IF har besegrat Trelleborg på bortaplan."
drag, startPoint x: 504, startPoint y: 251, endPoint x: 299, endPoint y: 244, distance: 204.4
click at [492, 270] on pre "​" at bounding box center [541, 272] width 468 height 10
type textarea "Söndagkväll och Sandvikens IF har besegrat Trelleborg på [GEOGRAPHIC_DATA]. Kan…"
drag, startPoint x: 502, startPoint y: 265, endPoint x: 295, endPoint y: 252, distance: 206.8
